Goal: Task Accomplishment & Management: Manage account settings

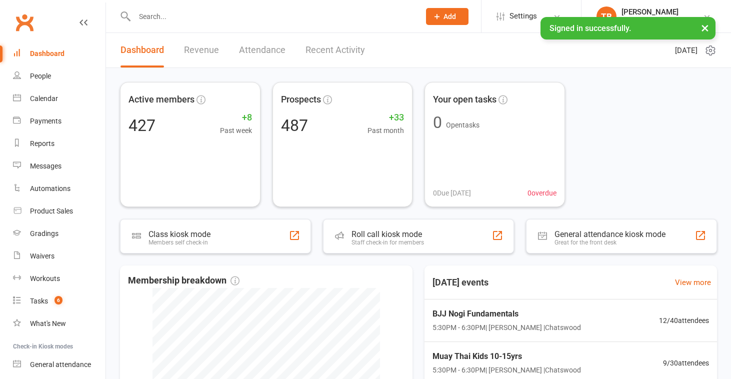
drag, startPoint x: 703, startPoint y: 27, endPoint x: 710, endPoint y: 30, distance: 7.4
click at [703, 27] on button "×" at bounding box center [705, 28] width 18 height 22
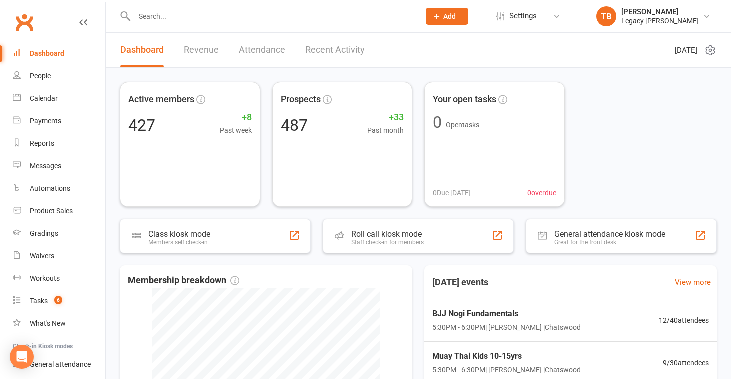
click at [294, 16] on input "text" at bounding box center [273, 17] width 282 height 14
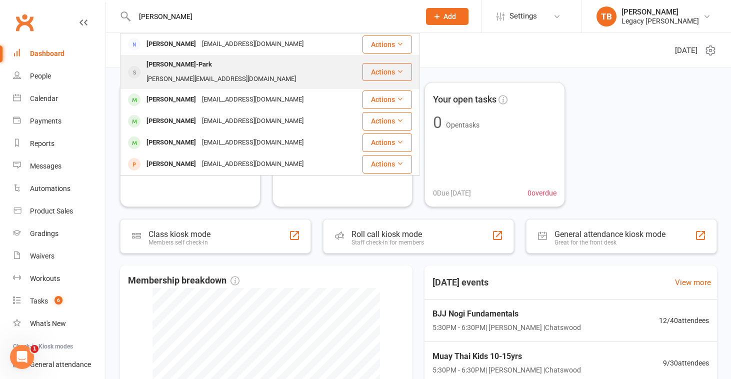
type input "[PERSON_NAME]"
click at [289, 72] on div "[PERSON_NAME][EMAIL_ADDRESS][DOMAIN_NAME]" at bounding box center [222, 79] width 156 height 15
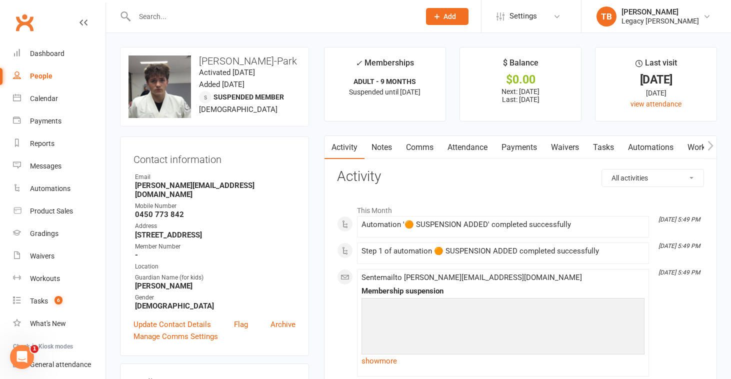
click at [421, 147] on link "Comms" at bounding box center [420, 147] width 42 height 23
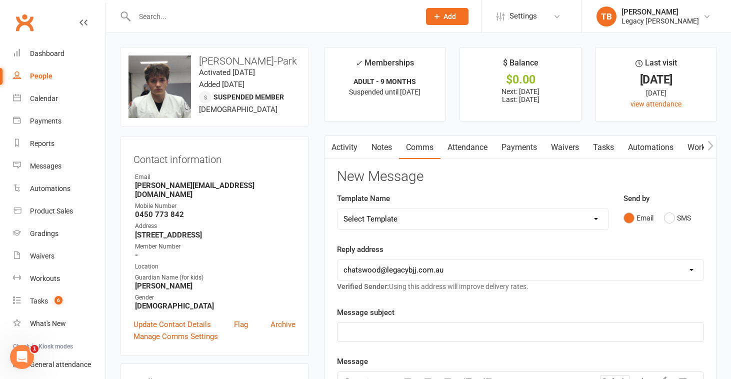
click at [470, 151] on link "Attendance" at bounding box center [468, 147] width 54 height 23
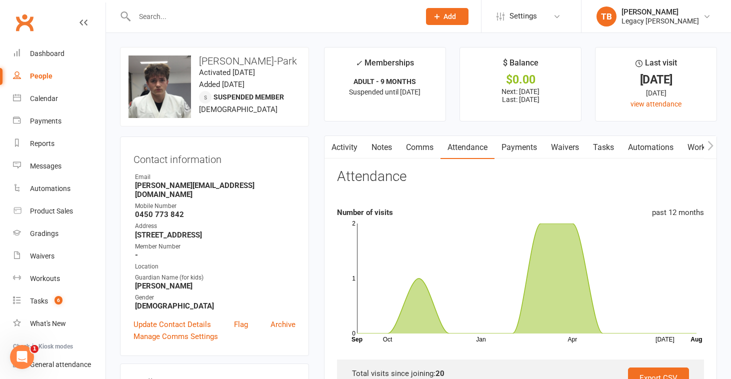
click at [527, 146] on link "Payments" at bounding box center [520, 147] width 50 height 23
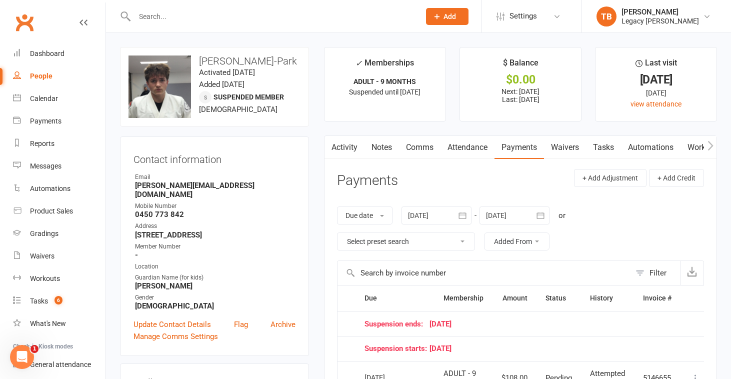
click at [557, 150] on link "Waivers" at bounding box center [565, 147] width 42 height 23
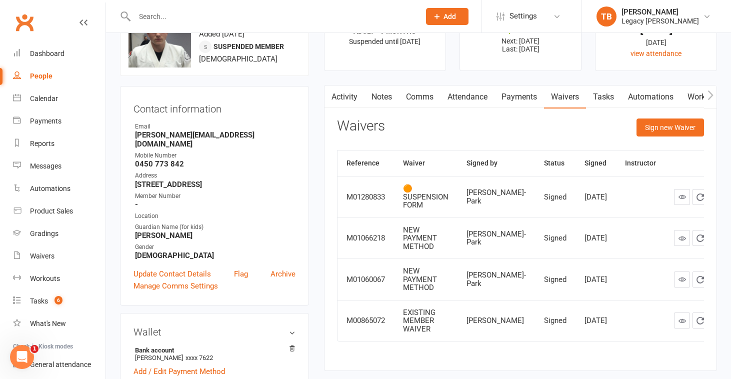
scroll to position [75, 0]
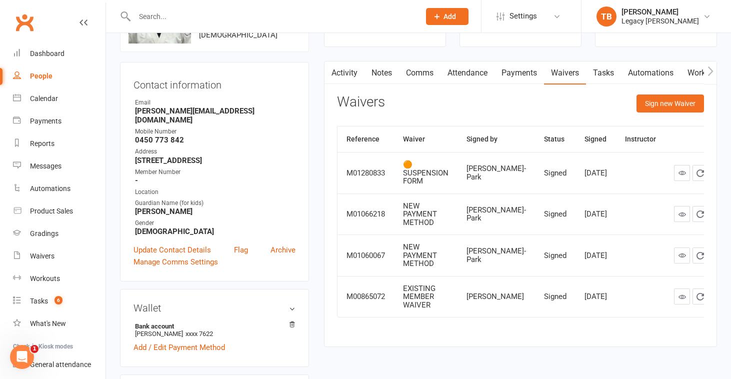
click at [51, 75] on div "People" at bounding box center [41, 76] width 23 height 8
select select "100"
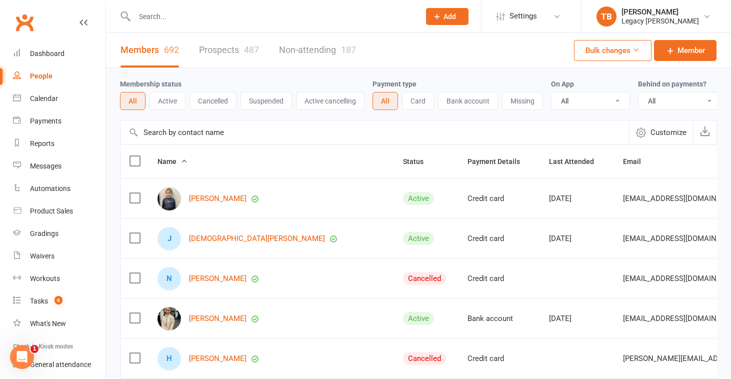
click at [23, 358] on icon "Open Intercom Messenger" at bounding box center [22, 357] width 7 height 8
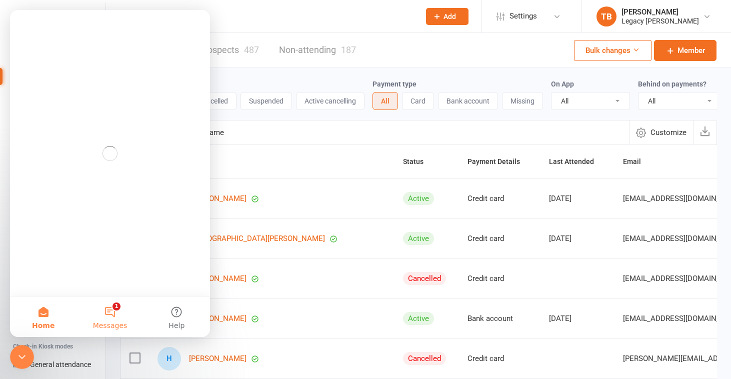
click at [111, 313] on button "1 Messages" at bounding box center [110, 317] width 67 height 40
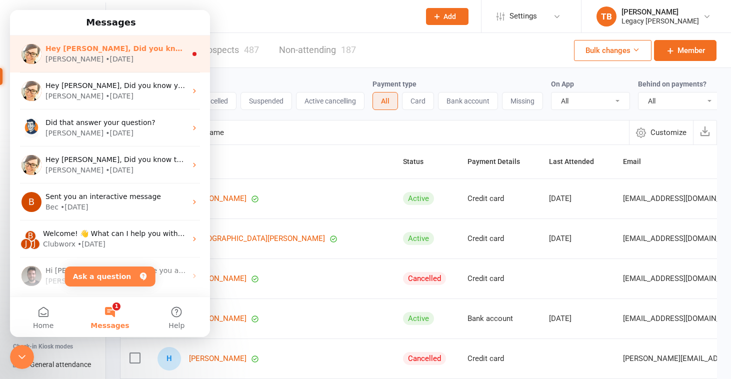
click at [126, 53] on div "Hey [PERSON_NAME], Did you know your members can retry a failed payment from th…" at bounding box center [116, 49] width 141 height 11
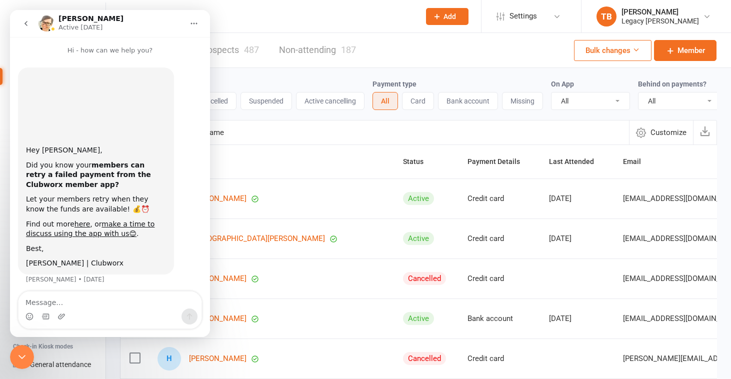
scroll to position [4, 0]
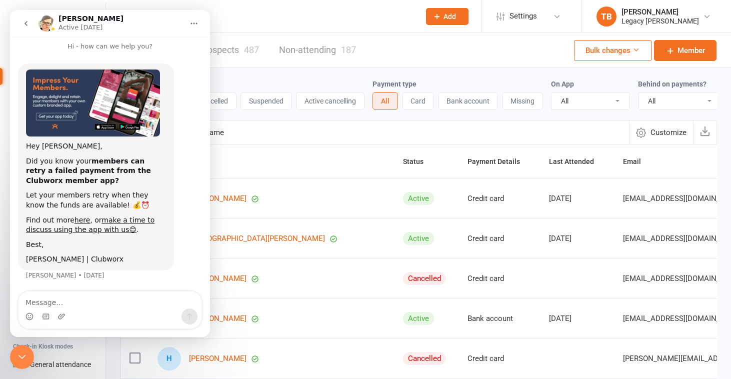
click at [9, 164] on li "Messages" at bounding box center [53, 166] width 106 height 23
click at [7, 164] on li "Messages" at bounding box center [53, 166] width 106 height 23
click at [27, 14] on button "go back" at bounding box center [26, 23] width 19 height 19
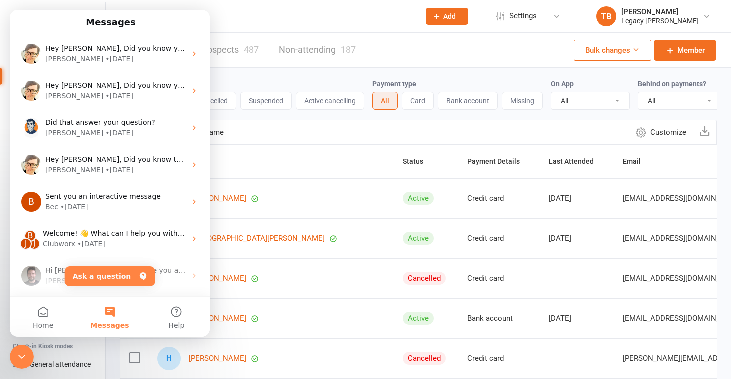
click at [216, 30] on div at bounding box center [266, 16] width 293 height 33
click at [228, 30] on div at bounding box center [266, 16] width 293 height 33
click at [27, 348] on div "Close Intercom Messenger" at bounding box center [22, 357] width 24 height 24
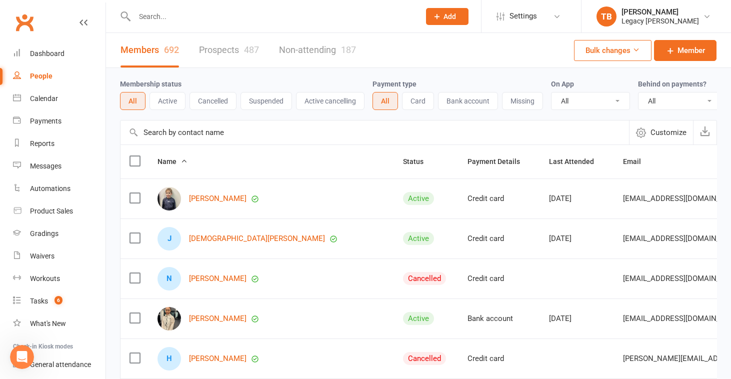
click at [208, 24] on div at bounding box center [266, 16] width 293 height 33
click at [207, 17] on input "text" at bounding box center [273, 17] width 282 height 14
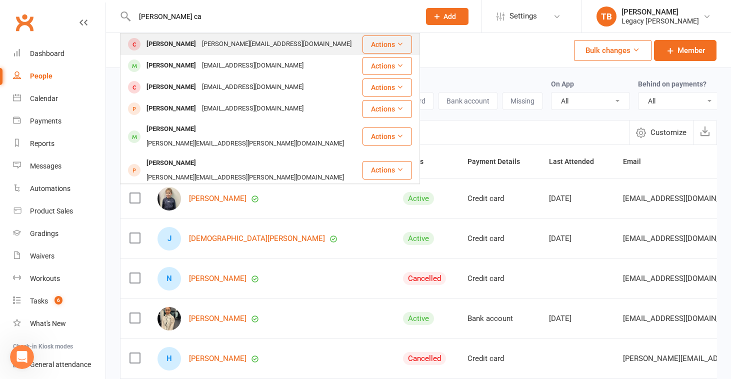
type input "[PERSON_NAME] ca"
click at [199, 47] on div "[PERSON_NAME][EMAIL_ADDRESS][DOMAIN_NAME]" at bounding box center [277, 44] width 156 height 15
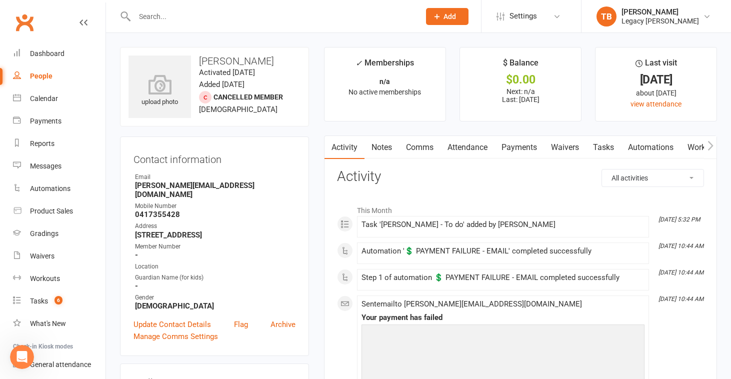
click at [522, 147] on link "Payments" at bounding box center [520, 147] width 50 height 23
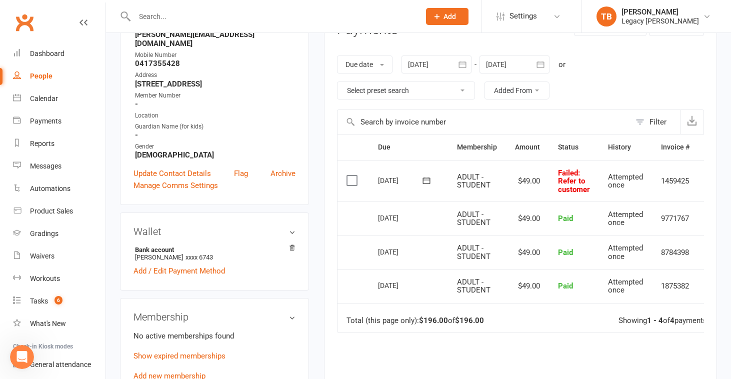
scroll to position [153, 0]
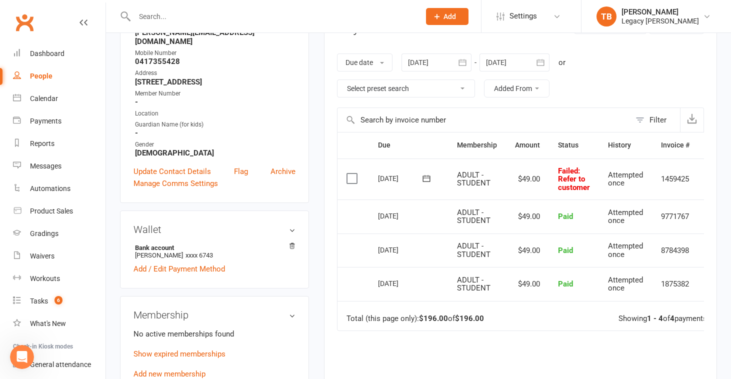
click at [356, 182] on label at bounding box center [354, 179] width 14 height 10
click at [353, 174] on input "checkbox" at bounding box center [350, 174] width 7 height 0
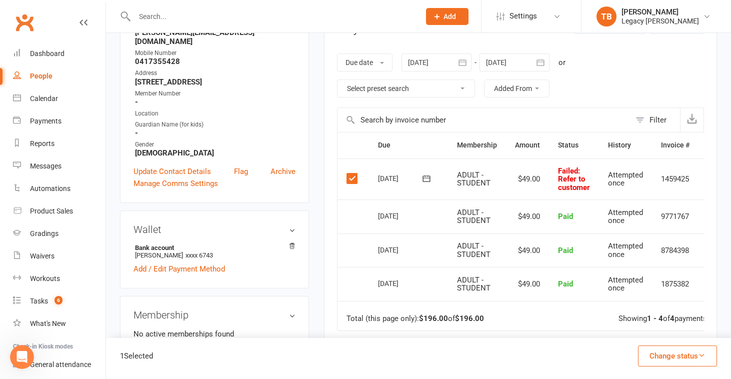
click at [666, 353] on button "Change status" at bounding box center [677, 356] width 79 height 21
click at [354, 177] on label at bounding box center [354, 179] width 14 height 10
click at [353, 174] on input "checkbox" at bounding box center [350, 174] width 7 height 0
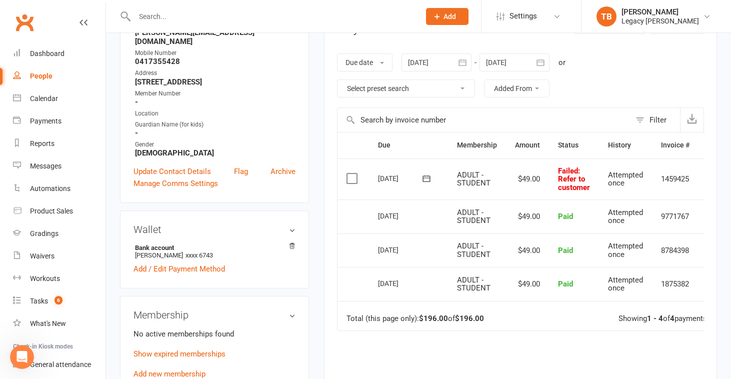
click at [406, 177] on div "[DATE]" at bounding box center [401, 179] width 46 height 16
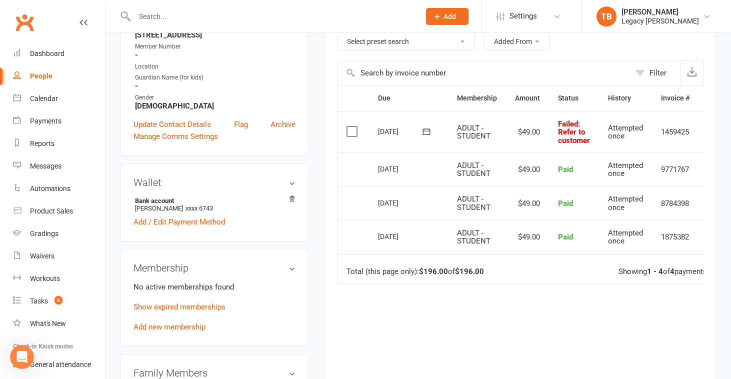
scroll to position [202, 0]
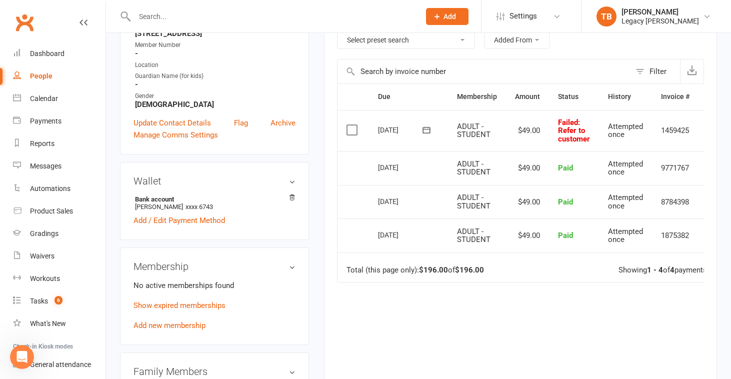
click at [424, 131] on icon at bounding box center [427, 130] width 10 height 10
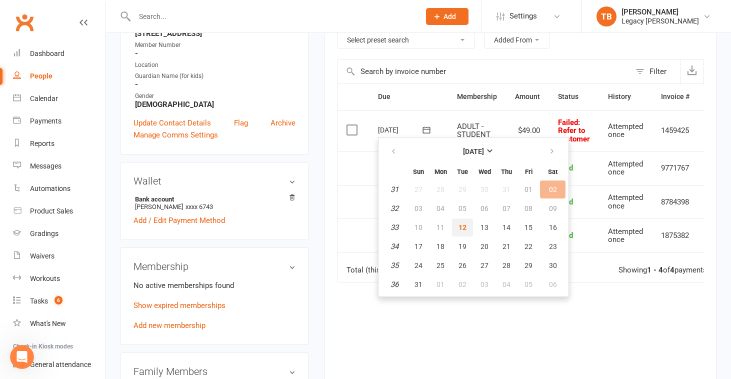
click at [457, 228] on button "12" at bounding box center [462, 228] width 21 height 18
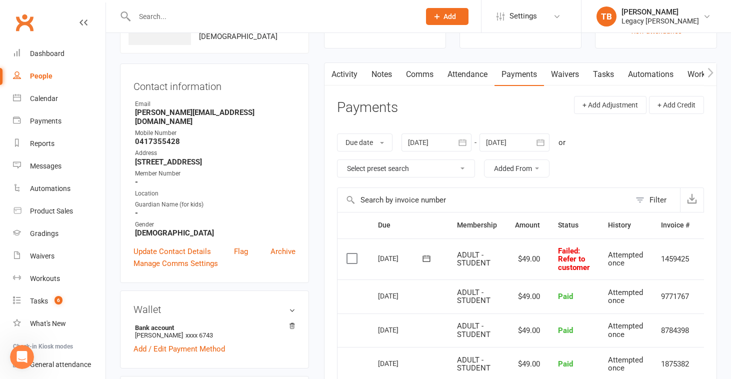
scroll to position [0, 0]
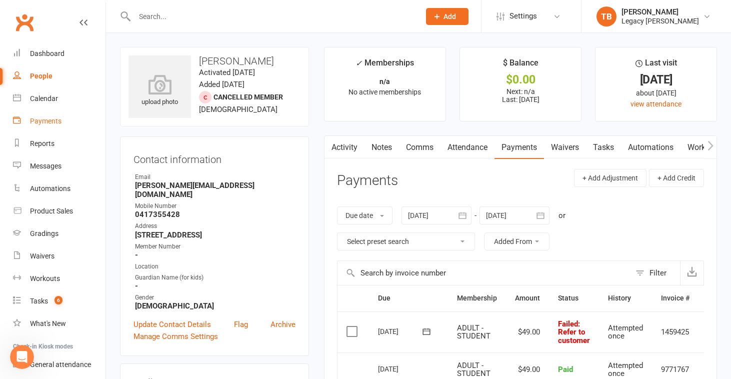
click at [43, 125] on div "Payments" at bounding box center [46, 121] width 32 height 8
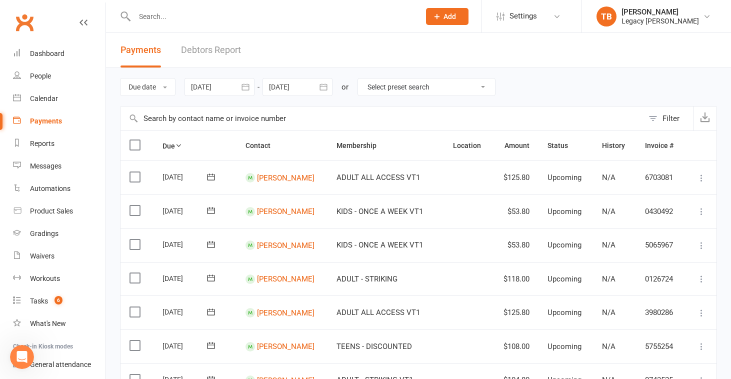
click at [211, 61] on link "Debtors Report" at bounding box center [211, 50] width 60 height 35
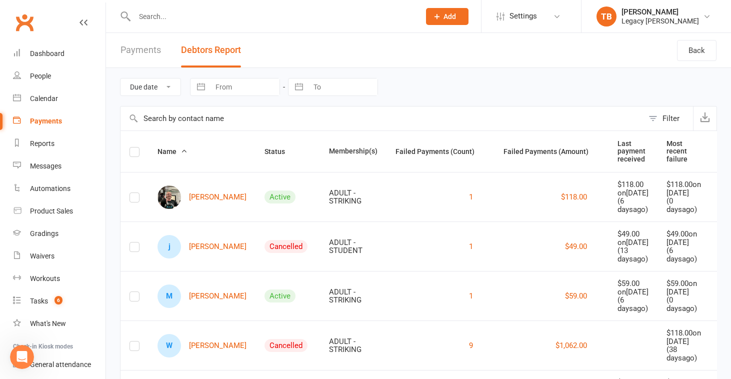
click at [138, 58] on link "Payments" at bounding box center [141, 50] width 41 height 35
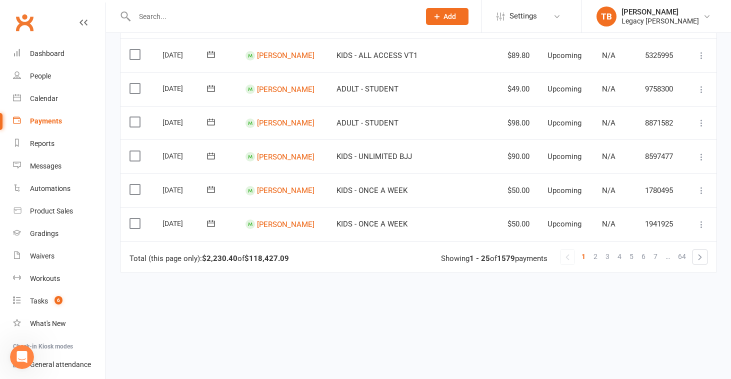
scroll to position [795, 0]
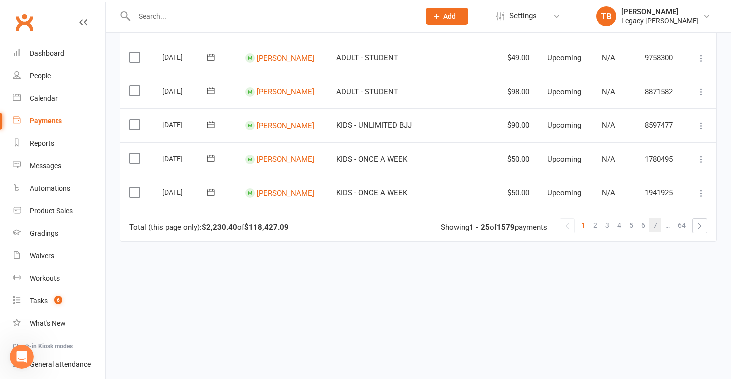
click at [657, 221] on span "7" at bounding box center [656, 226] width 4 height 14
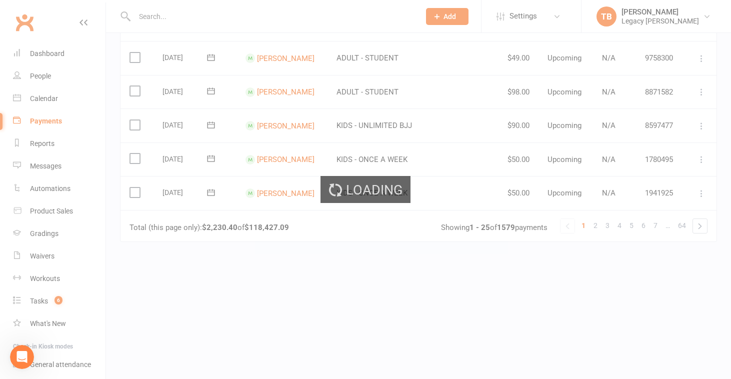
scroll to position [0, 0]
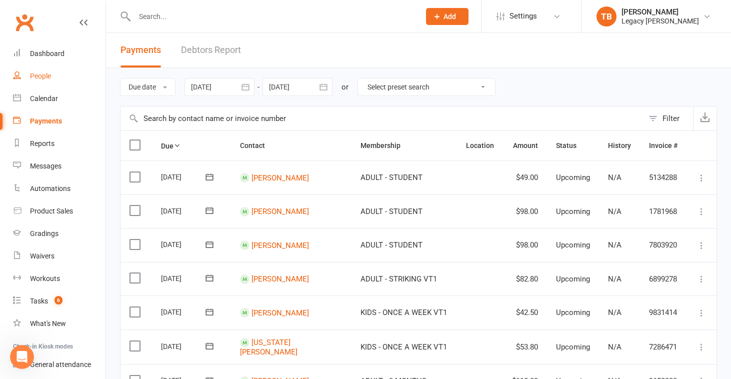
click at [46, 80] on div "People" at bounding box center [40, 76] width 21 height 8
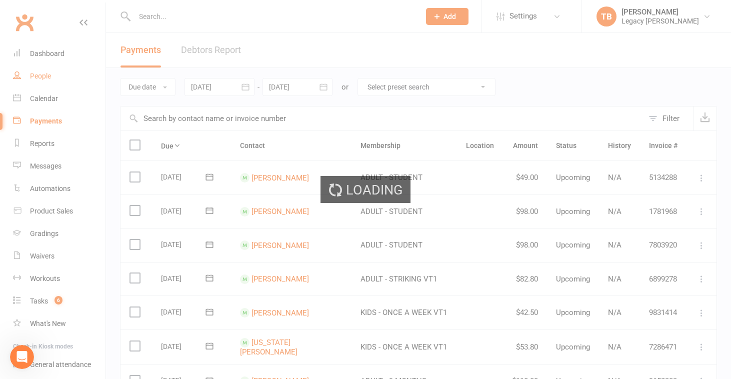
select select "100"
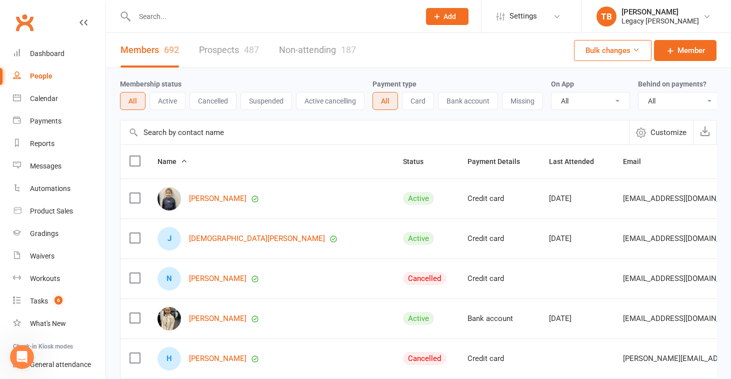
click at [529, 101] on button "Missing" at bounding box center [522, 101] width 41 height 18
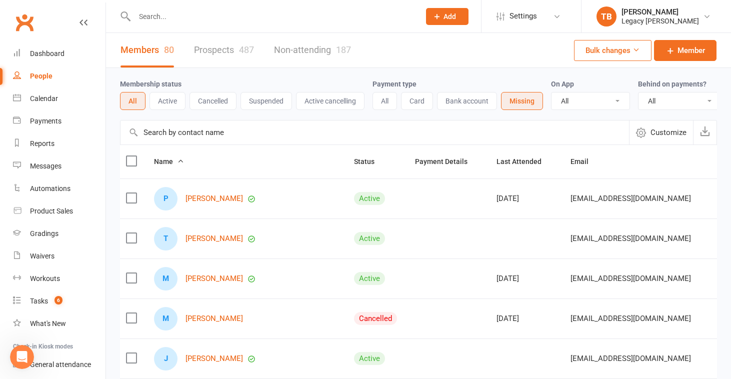
click at [161, 108] on button "Active" at bounding box center [168, 101] width 36 height 18
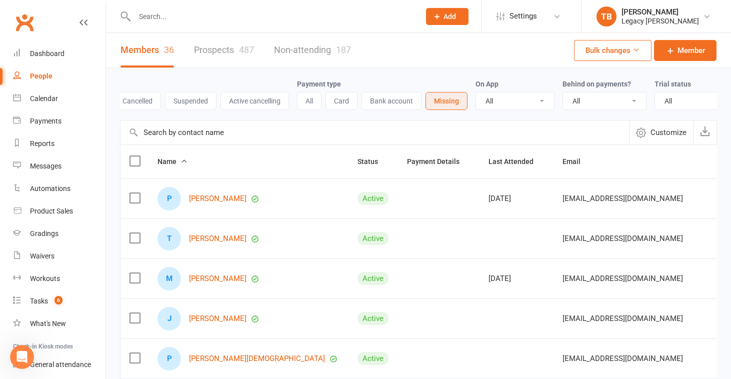
scroll to position [0, 105]
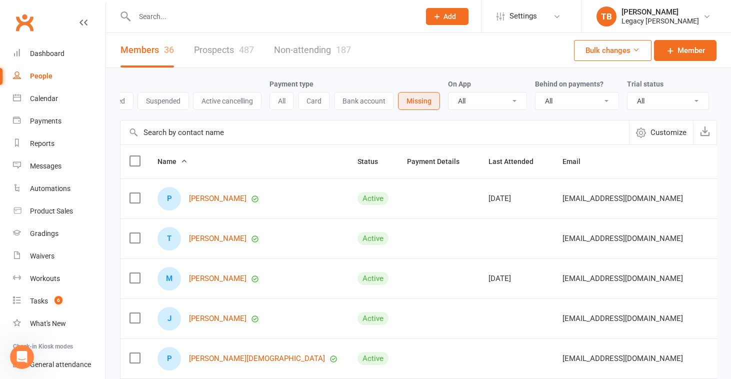
click at [566, 94] on select "All No Yes" at bounding box center [577, 101] width 83 height 17
select select "true"
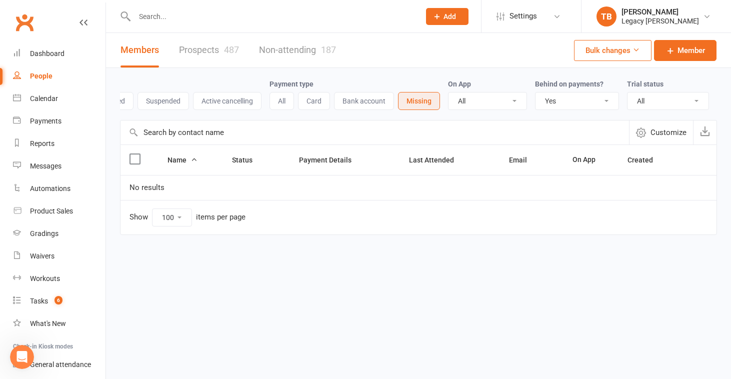
scroll to position [0, 0]
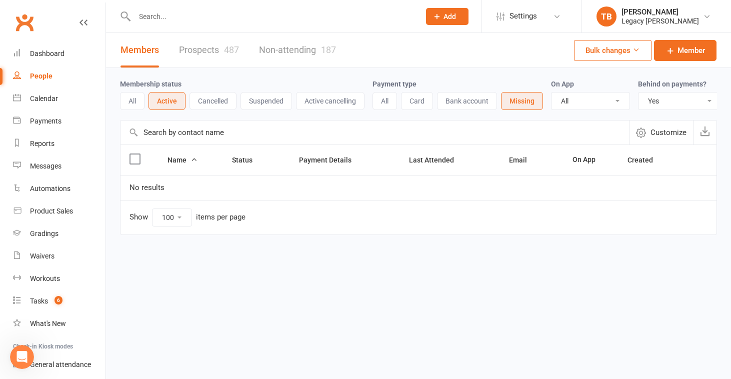
click at [531, 103] on button "Missing" at bounding box center [522, 101] width 42 height 18
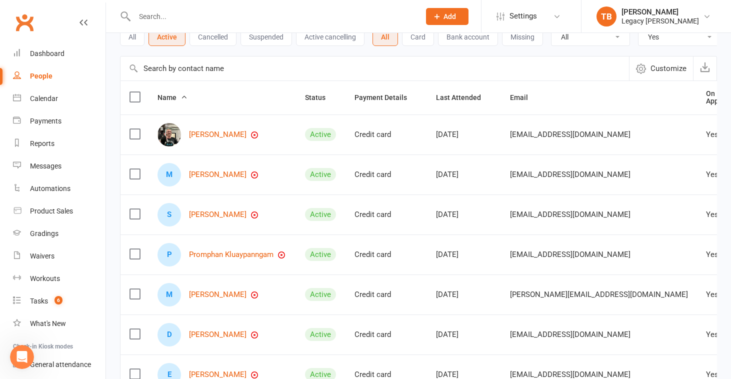
scroll to position [20, 0]
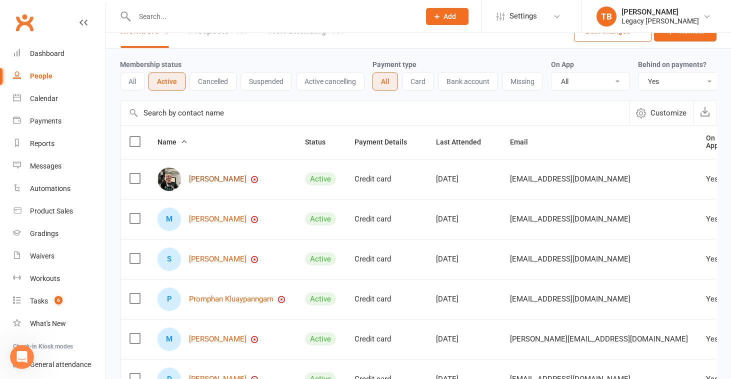
click at [218, 180] on link "[PERSON_NAME]" at bounding box center [218, 179] width 58 height 9
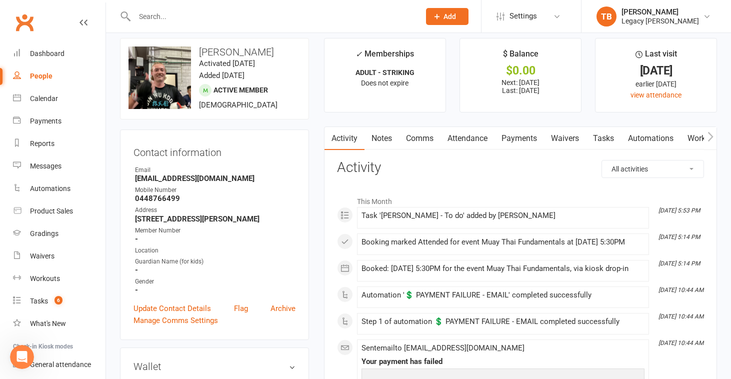
scroll to position [9, 0]
select select "true"
select select "100"
